Goal: Use online tool/utility: Utilize a website feature to perform a specific function

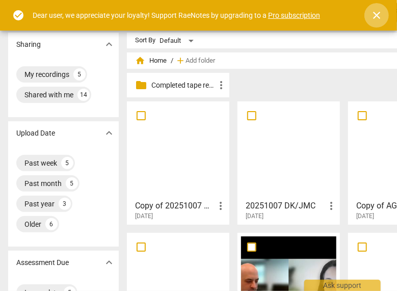
click at [377, 13] on span "close" at bounding box center [377, 15] width 12 height 12
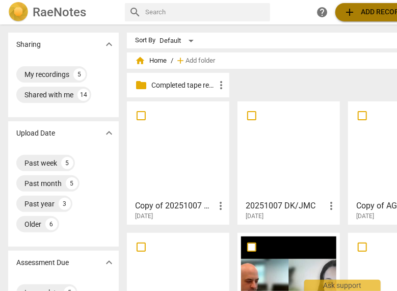
click at [377, 13] on span "add Add recording" at bounding box center [380, 12] width 72 height 12
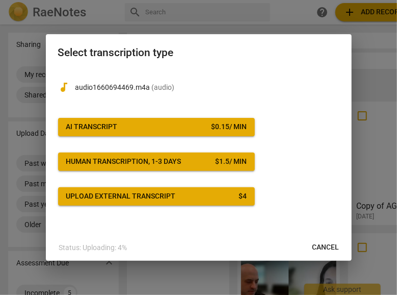
click at [96, 127] on div "AI Transcript" at bounding box center [92, 127] width 52 height 10
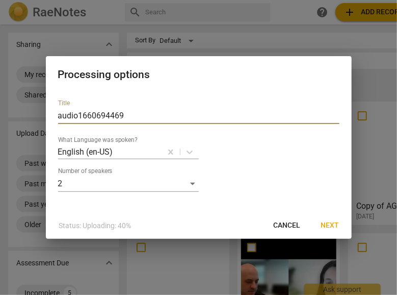
drag, startPoint x: 149, startPoint y: 117, endPoint x: 54, endPoint y: 122, distance: 95.5
click at [54, 122] on div "Title audio1660694469 What Language was spoken? English (en-US) Number of speak…" at bounding box center [199, 151] width 306 height 121
type input "ES/JMC 10082025"
click at [328, 223] on span "Next" at bounding box center [330, 225] width 18 height 10
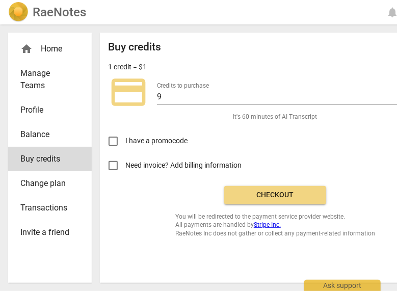
click at [271, 200] on button "Checkout" at bounding box center [275, 195] width 102 height 18
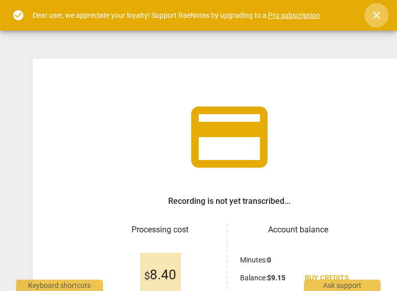
click at [377, 15] on span "close" at bounding box center [377, 15] width 12 height 12
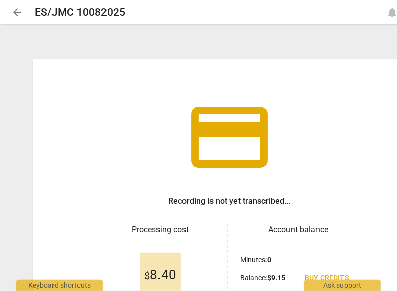
click at [393, 131] on div "credit_card Recording is not yet transcribed... Processing cost $ 8.40 Account …" at bounding box center [230, 214] width 394 height 311
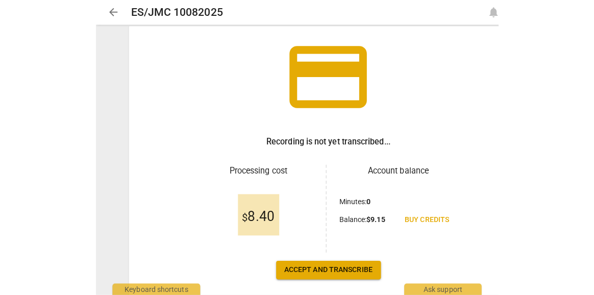
scroll to position [82, 0]
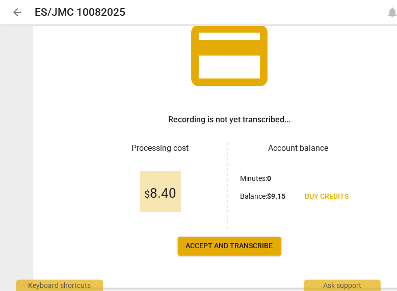
click at [192, 246] on span "Accept and transcribe" at bounding box center [229, 246] width 87 height 10
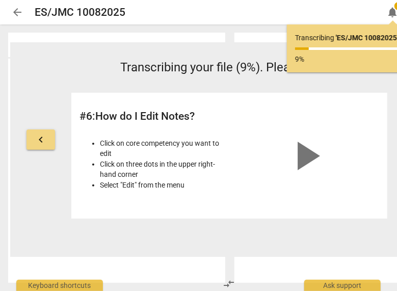
click at [192, 246] on div "keyboard_arrow_left Transcribing your file (9%). Please wait... # 6 : How do I …" at bounding box center [229, 149] width 439 height 215
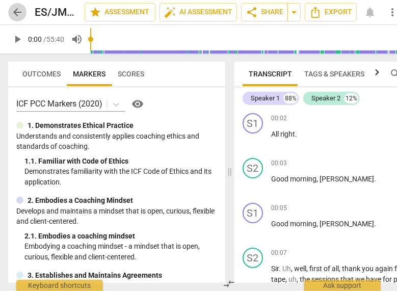
click at [13, 12] on span "arrow_back" at bounding box center [17, 12] width 12 height 12
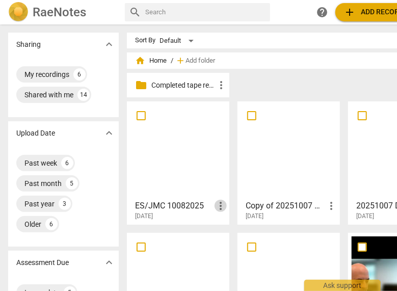
click at [219, 201] on span "more_vert" at bounding box center [221, 206] width 12 height 12
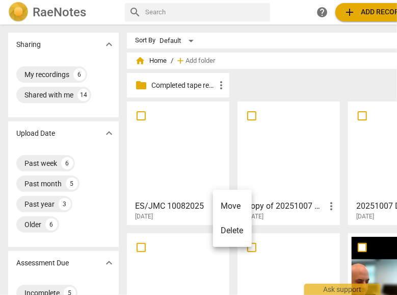
click at [195, 160] on div at bounding box center [198, 147] width 397 height 295
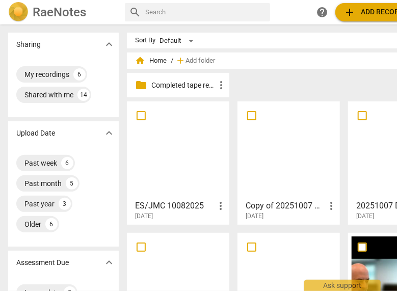
click at [195, 160] on div at bounding box center [178, 150] width 95 height 90
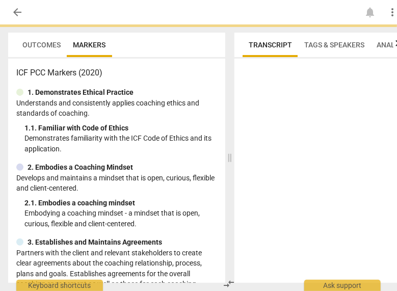
click at [195, 160] on div "ICF PCC Markers (2020) 1. Demonstrates Ethical Practice Understands and consist…" at bounding box center [116, 171] width 217 height 224
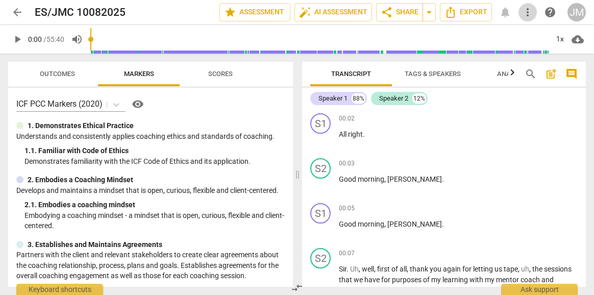
click at [397, 14] on span "more_vert" at bounding box center [527, 12] width 12 height 12
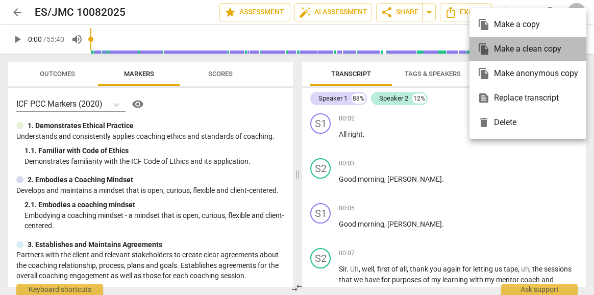
click at [397, 46] on div "file_copy Make a clean copy" at bounding box center [527, 49] width 100 height 24
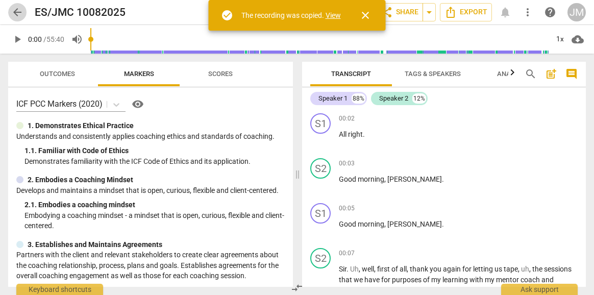
click at [20, 13] on span "arrow_back" at bounding box center [17, 12] width 12 height 12
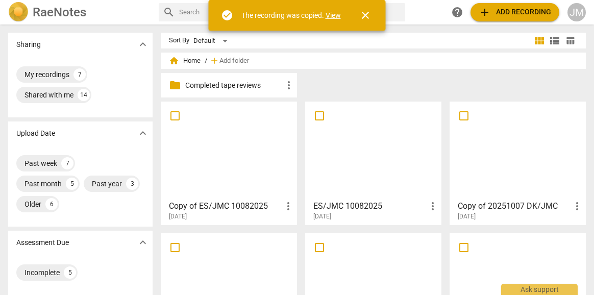
click at [224, 162] on div at bounding box center [228, 150] width 129 height 90
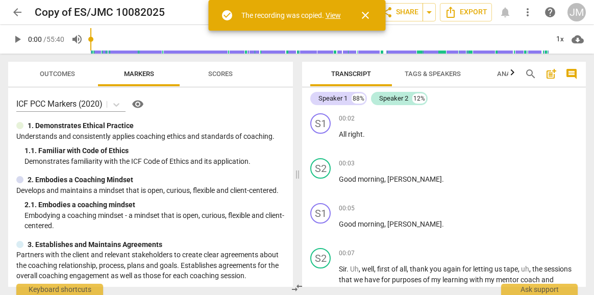
click at [367, 20] on span "close" at bounding box center [365, 15] width 12 height 12
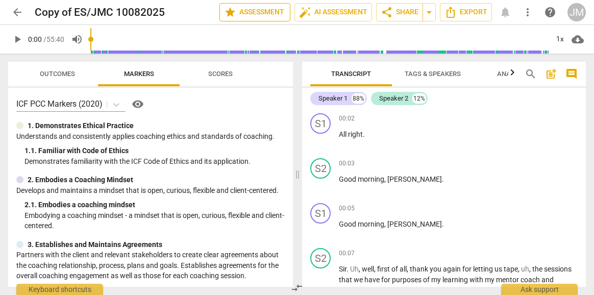
click at [281, 10] on span "star Assessment" at bounding box center [255, 12] width 62 height 12
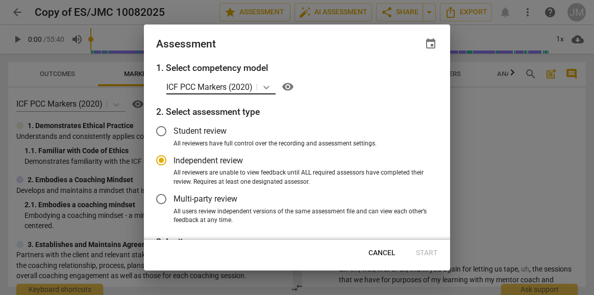
click at [265, 87] on icon at bounding box center [266, 88] width 6 height 4
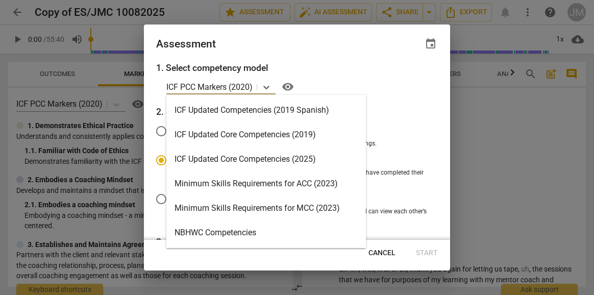
scroll to position [171, 0]
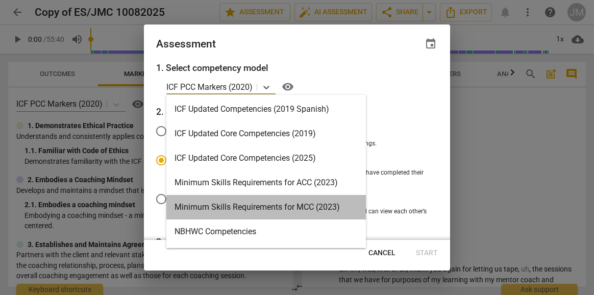
click at [312, 207] on div "Minimum Skills Requirements for MCC (2023)" at bounding box center [265, 207] width 199 height 24
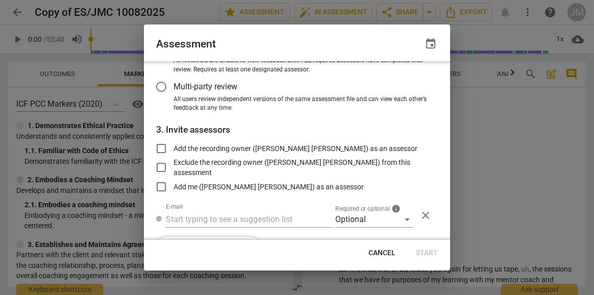
scroll to position [110, 0]
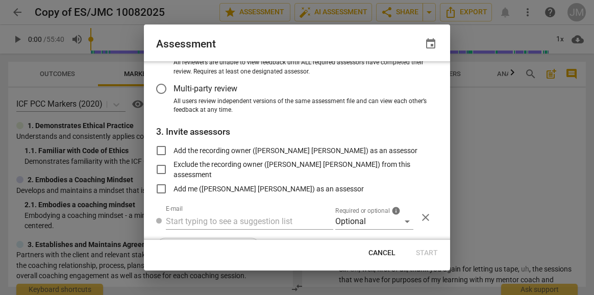
radio input "false"
click at [165, 147] on input "Add the recording owner ([PERSON_NAME] [PERSON_NAME]) as an assessor" at bounding box center [161, 150] width 24 height 24
checkbox input "true"
click at [397, 256] on span "Start" at bounding box center [427, 253] width 22 height 10
radio input "false"
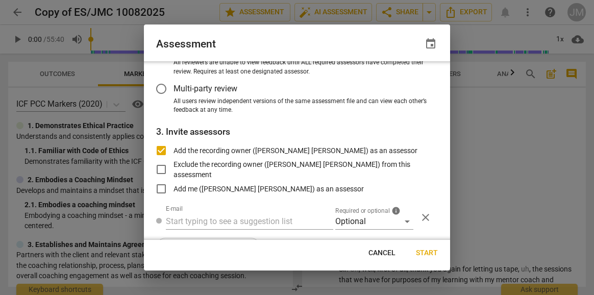
type input "[PERSON_NAME] [PERSON_NAME] <[EMAIL_ADDRESS][DOMAIN_NAME]>"
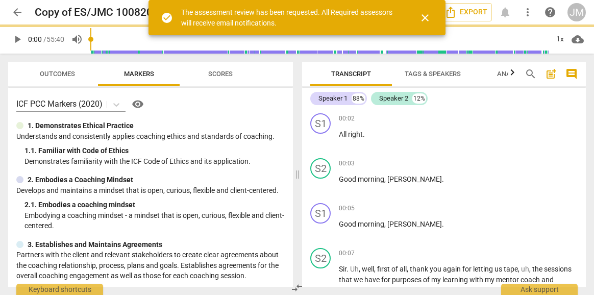
scroll to position [76, 0]
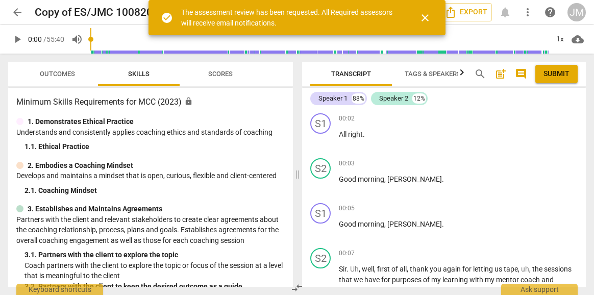
click at [397, 18] on span "close" at bounding box center [425, 18] width 12 height 12
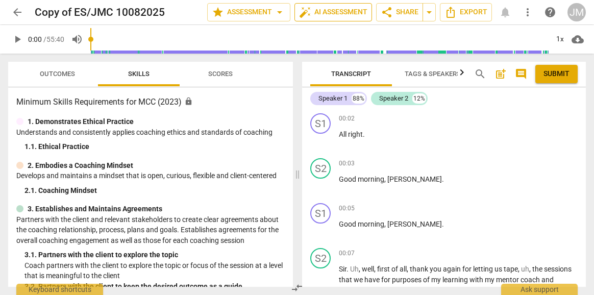
click at [346, 11] on span "auto_fix_high AI Assessment" at bounding box center [333, 12] width 68 height 12
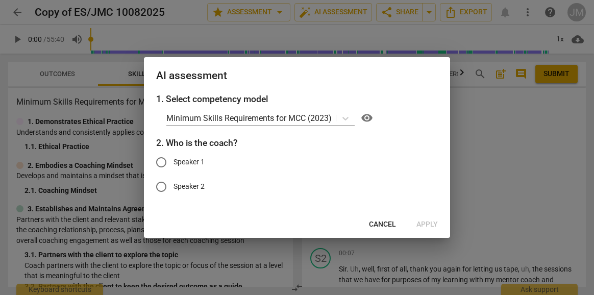
click at [397, 141] on div at bounding box center [297, 147] width 594 height 295
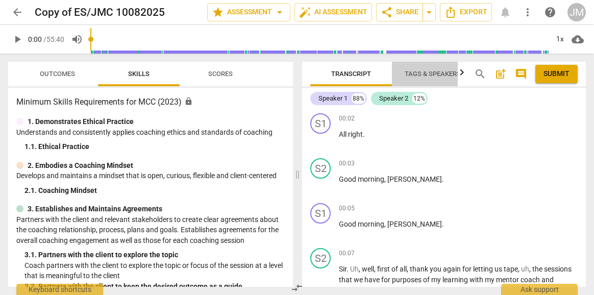
click at [397, 75] on span "Tags & Speakers" at bounding box center [433, 74] width 56 height 8
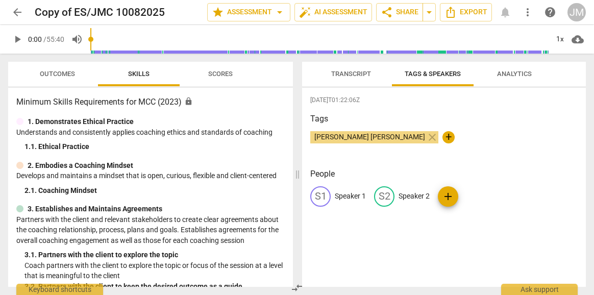
click at [359, 74] on span "Transcript" at bounding box center [351, 74] width 40 height 8
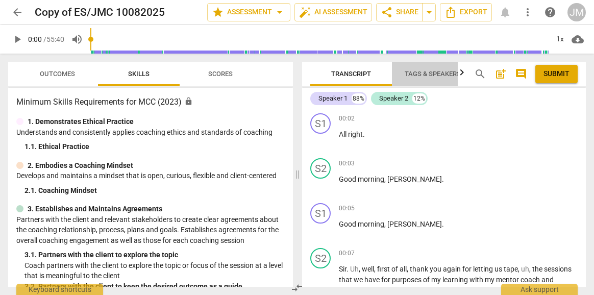
click at [397, 72] on span "Tags & Speakers" at bounding box center [433, 74] width 56 height 8
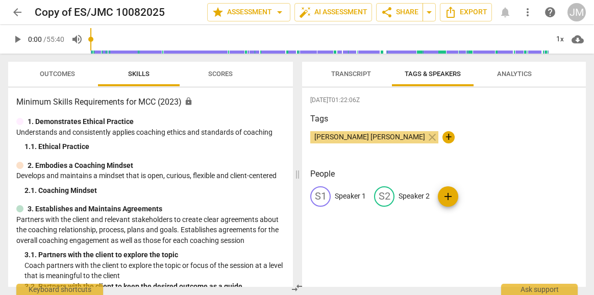
click at [397, 195] on p "Speaker 2" at bounding box center [413, 196] width 31 height 11
type input "Coach"
click at [397, 165] on div "[DATE]T01:22:06Z Tags [PERSON_NAME] [PERSON_NAME] close + People S1 Speaker 1 e…" at bounding box center [444, 187] width 284 height 199
click at [347, 72] on span "Transcript" at bounding box center [351, 74] width 40 height 8
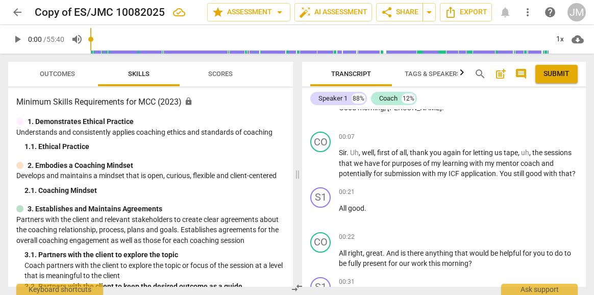
scroll to position [0, 0]
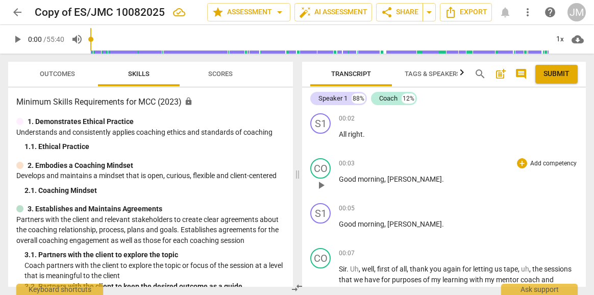
click at [340, 176] on span "Good" at bounding box center [348, 179] width 19 height 8
click at [397, 73] on span "Tags & Speakers" at bounding box center [433, 74] width 56 height 8
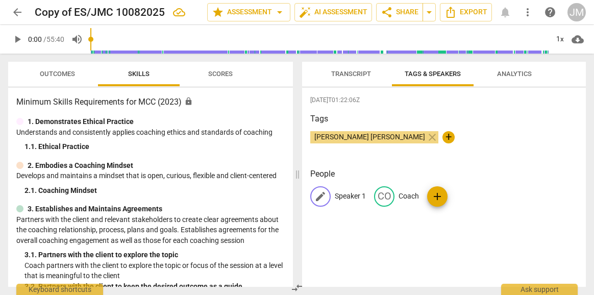
click at [339, 192] on p "Speaker 1" at bounding box center [350, 196] width 31 height 11
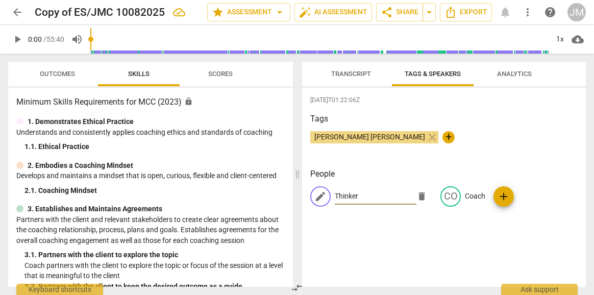
type input "Thinker"
click at [397, 248] on div "[DATE]T01:22:06Z Tags [PERSON_NAME] [PERSON_NAME] close + People edit Thinker d…" at bounding box center [444, 187] width 284 height 199
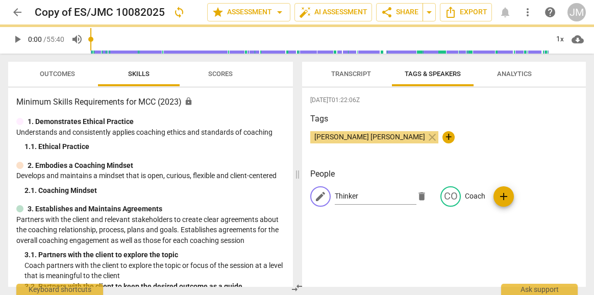
click at [351, 75] on span "Transcript" at bounding box center [351, 74] width 40 height 8
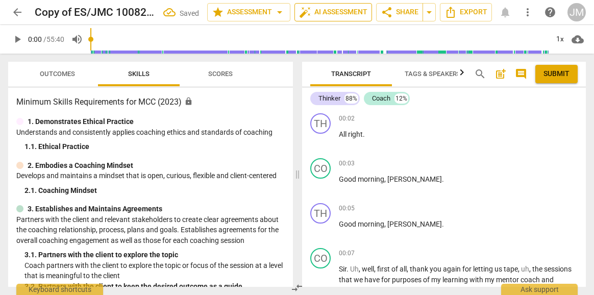
click at [333, 9] on span "auto_fix_high AI Assessment" at bounding box center [333, 12] width 68 height 12
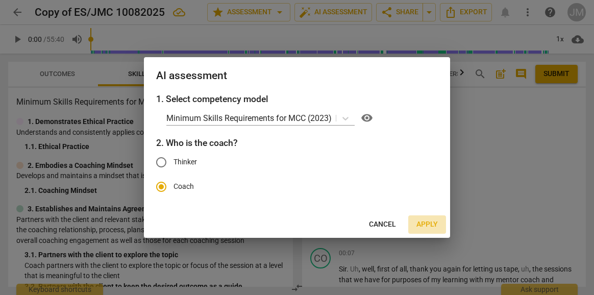
click at [397, 223] on span "Apply" at bounding box center [426, 224] width 21 height 10
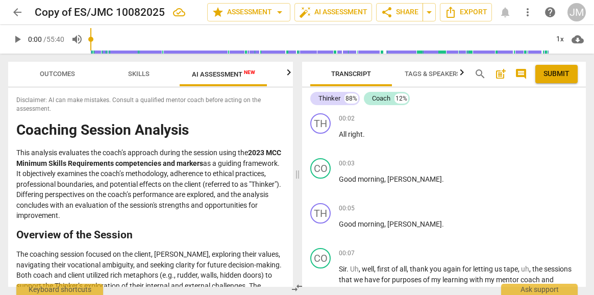
click at [229, 74] on span "AI Assessment New" at bounding box center [223, 74] width 63 height 8
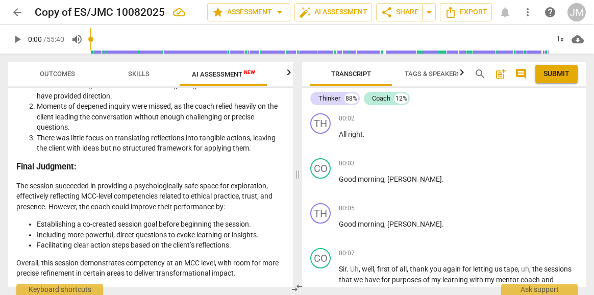
scroll to position [2274, 0]
